Goal: Find specific page/section: Find specific page/section

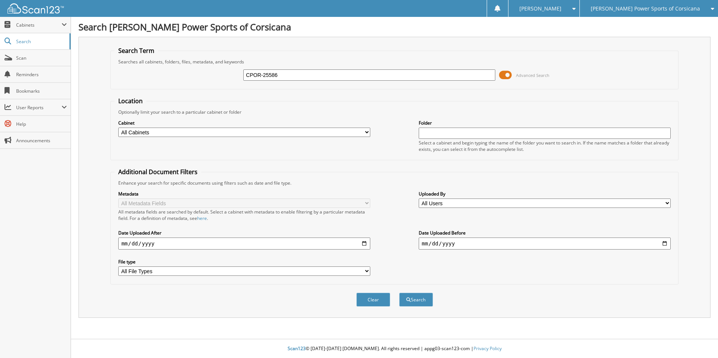
type input "CPOR-25586"
click at [399, 293] on button "Search" at bounding box center [416, 300] width 34 height 14
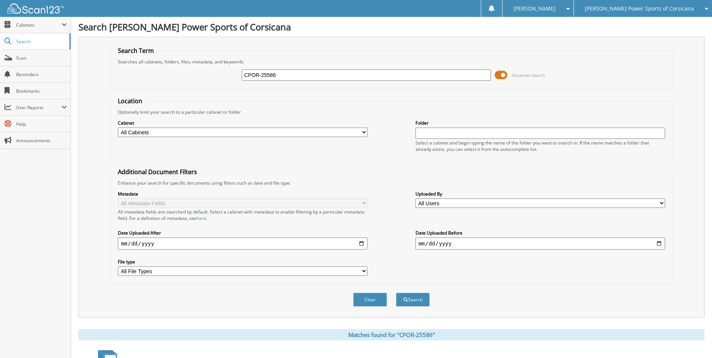
click at [500, 72] on span at bounding box center [501, 74] width 13 height 11
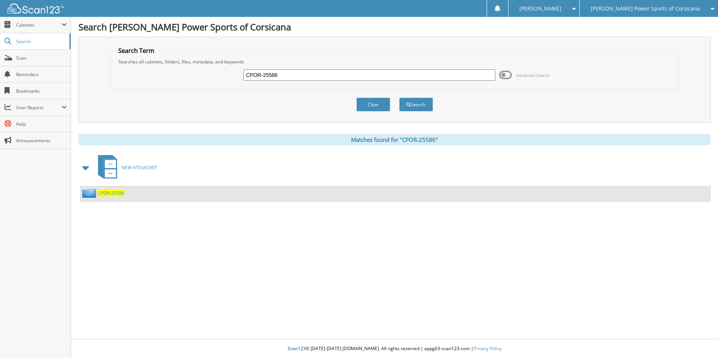
click at [110, 193] on span "CPOR-25586" at bounding box center [111, 193] width 26 height 6
